Goal: Information Seeking & Learning: Understand process/instructions

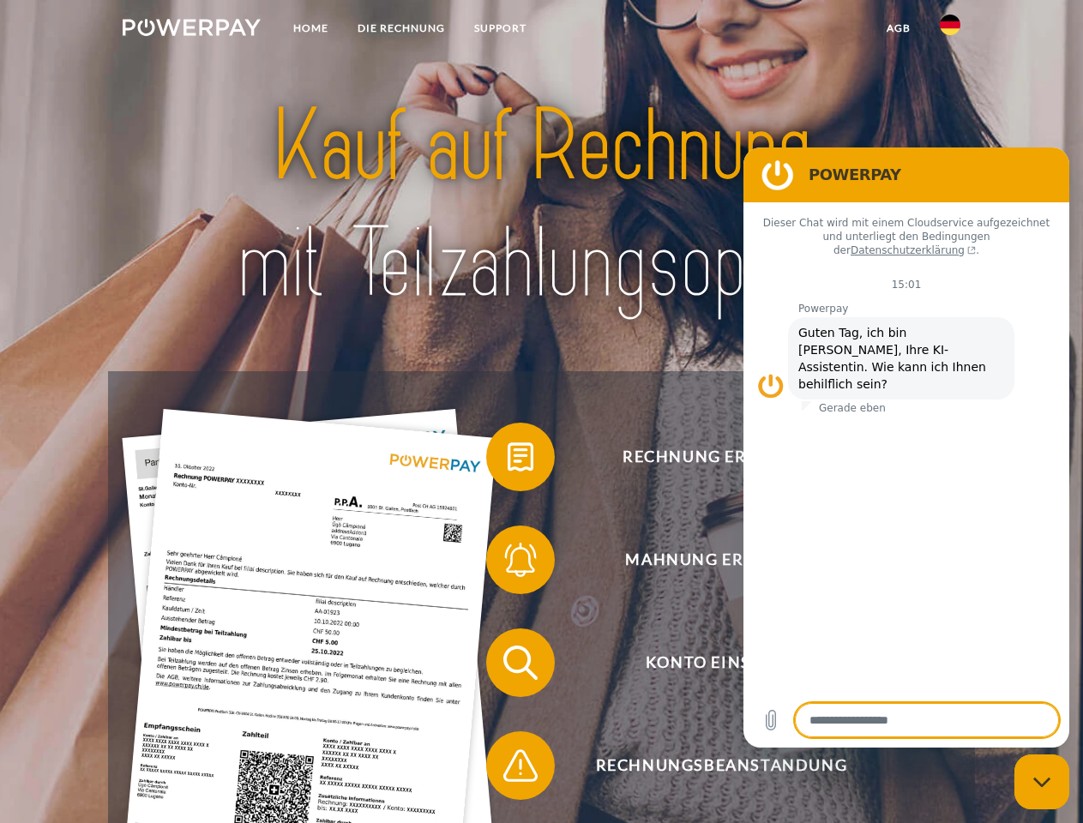
click at [191, 30] on img at bounding box center [192, 27] width 138 height 17
click at [950, 30] on img at bounding box center [950, 25] width 21 height 21
click at [898, 28] on link "agb" at bounding box center [898, 28] width 53 height 31
click at [508, 461] on span at bounding box center [495, 457] width 86 height 86
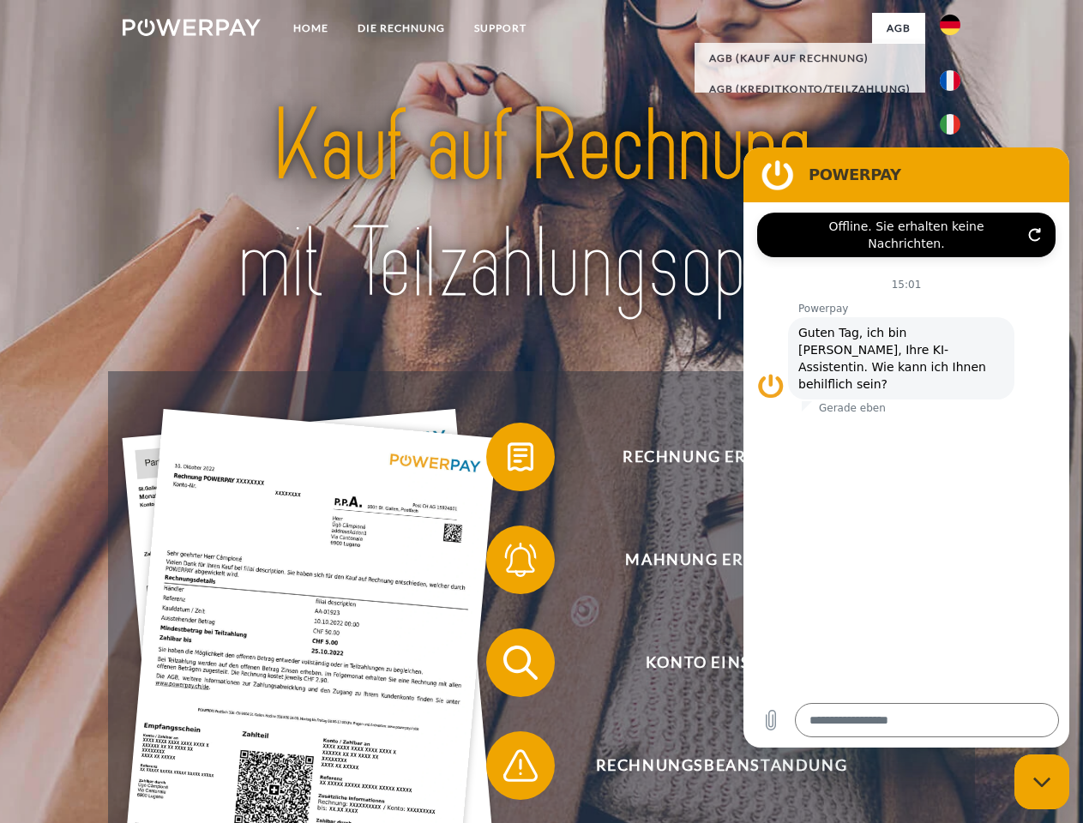
click at [508, 563] on span at bounding box center [495, 560] width 86 height 86
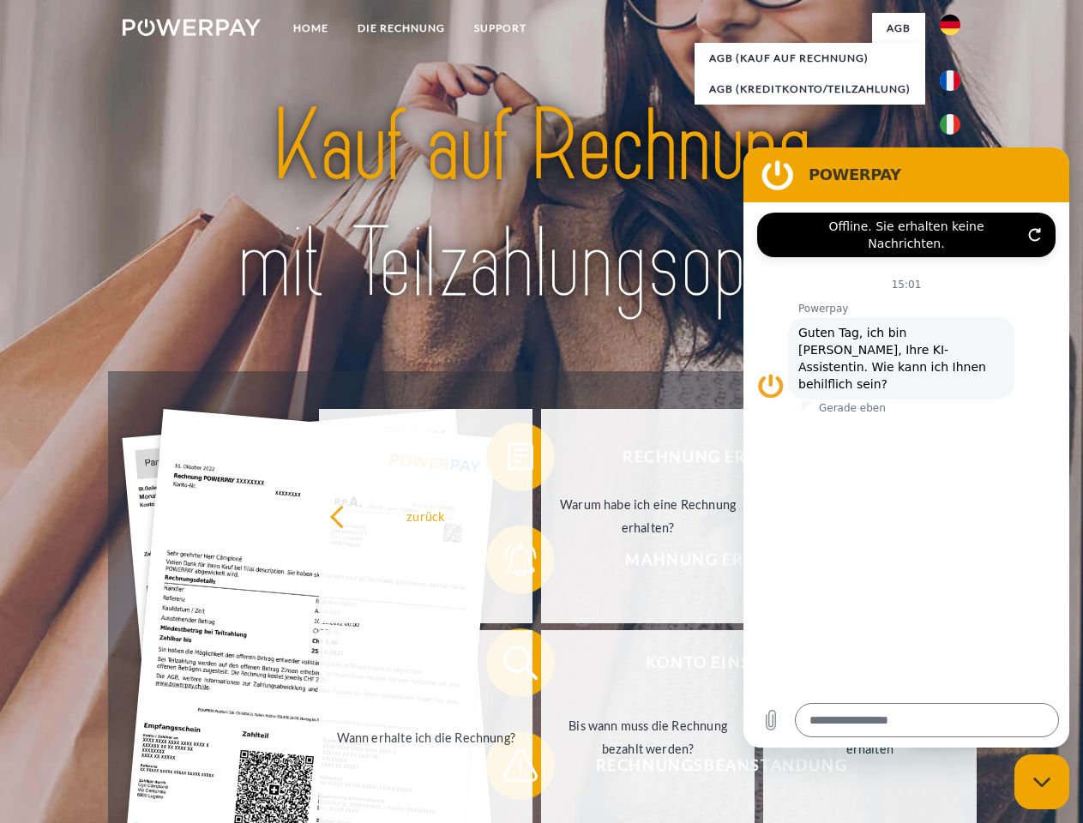
click at [541, 666] on link "Bis wann muss die Rechnung bezahlt werden?" at bounding box center [648, 737] width 214 height 214
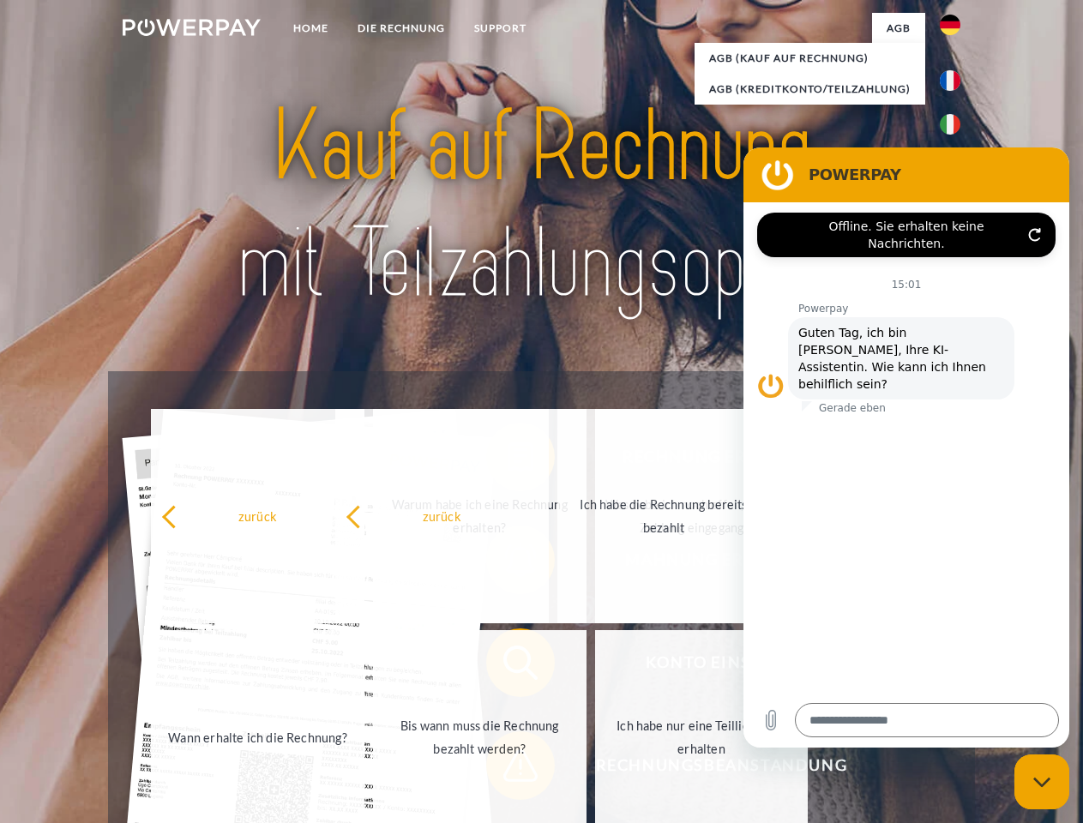
click at [508, 769] on span at bounding box center [495, 766] width 86 height 86
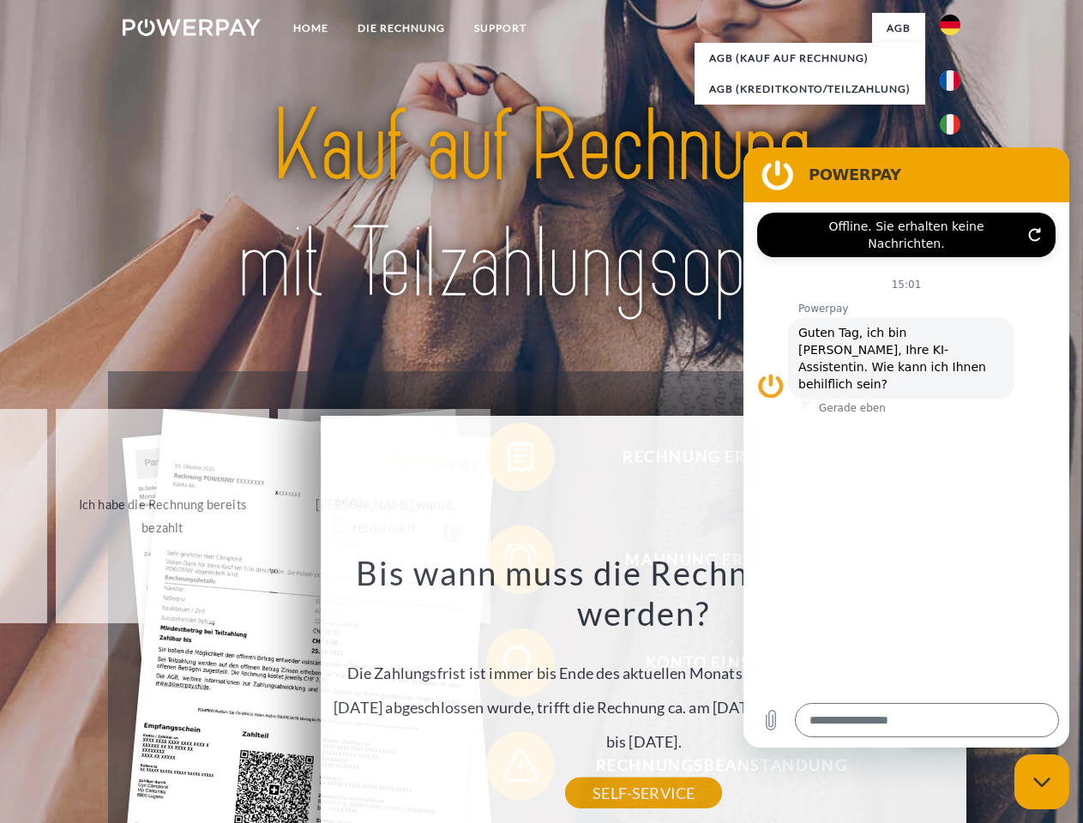
click at [1042, 782] on icon "Messaging-Fenster schließen" at bounding box center [1042, 782] width 18 height 11
type textarea "*"
